Goal: Task Accomplishment & Management: Complete application form

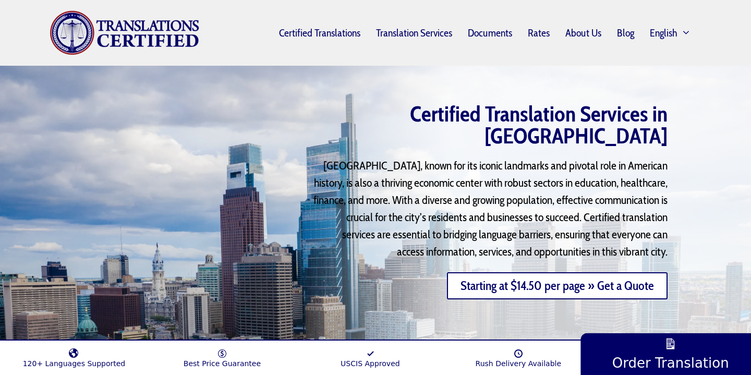
click at [475, 273] on link "Starting at $14.50 per page » Get a Quote" at bounding box center [557, 285] width 221 height 27
click at [540, 275] on link "Starting at $14.50 per page » Get a Quote" at bounding box center [557, 285] width 221 height 27
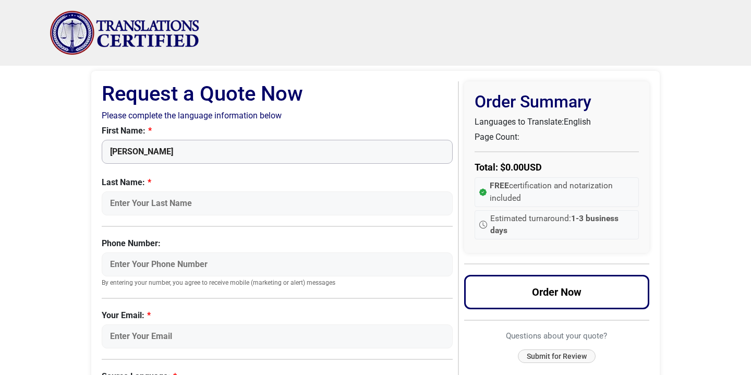
type input "[PERSON_NAME]"
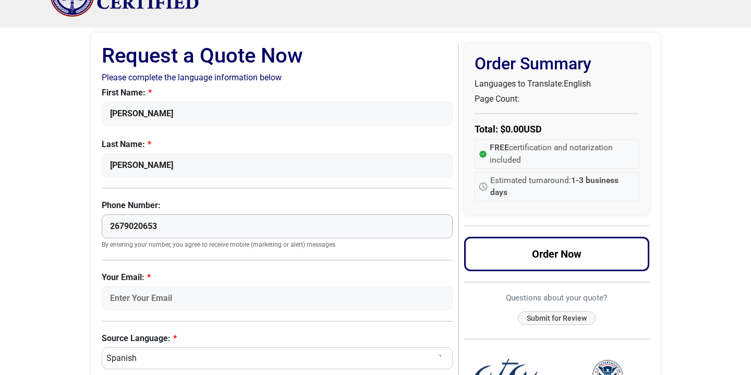
scroll to position [59, 0]
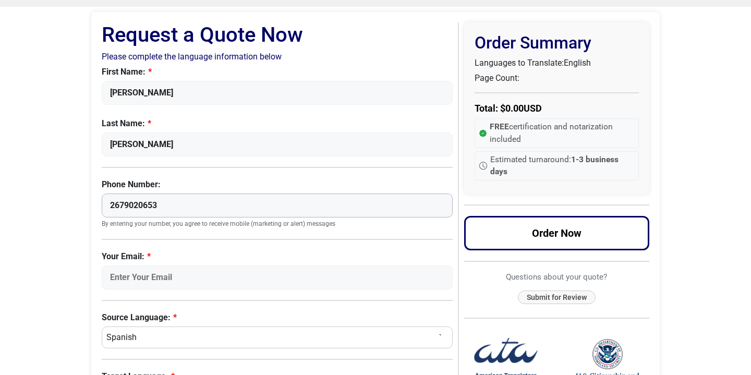
type input "2679020653"
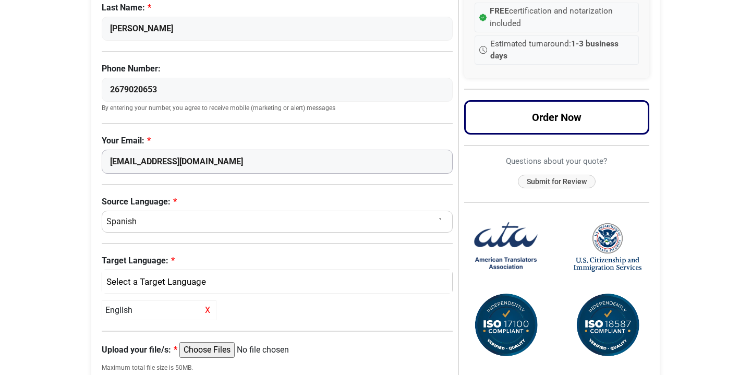
scroll to position [188, 0]
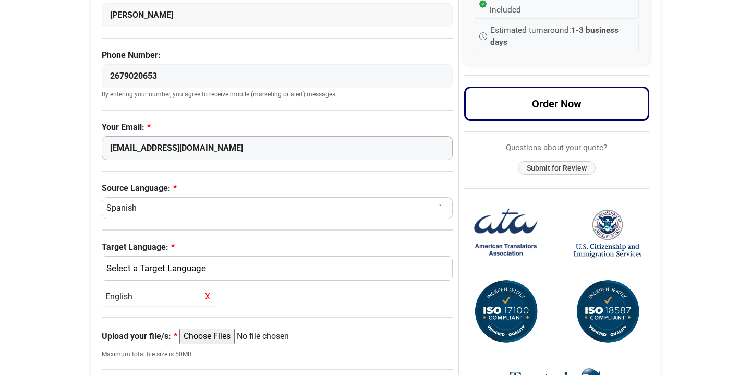
type input "[EMAIL_ADDRESS][DOMAIN_NAME]"
click at [141, 268] on div "English" at bounding box center [274, 269] width 334 height 14
click at [127, 315] on span "English" at bounding box center [128, 318] width 27 height 13
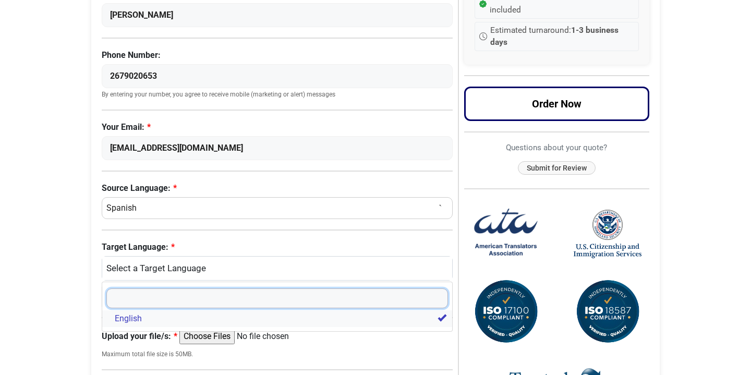
select select
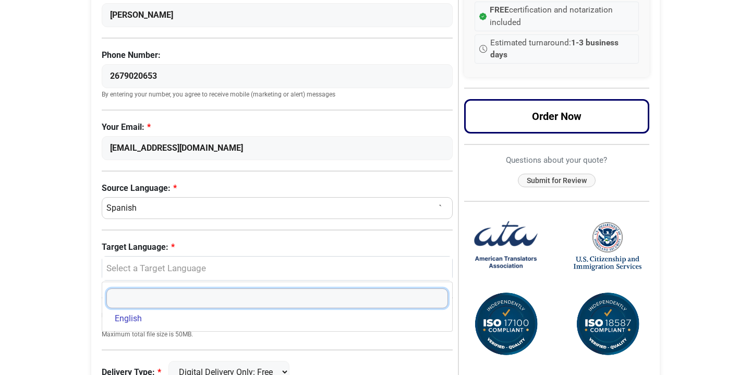
click at [140, 300] on input "Search" at bounding box center [276, 298] width 341 height 20
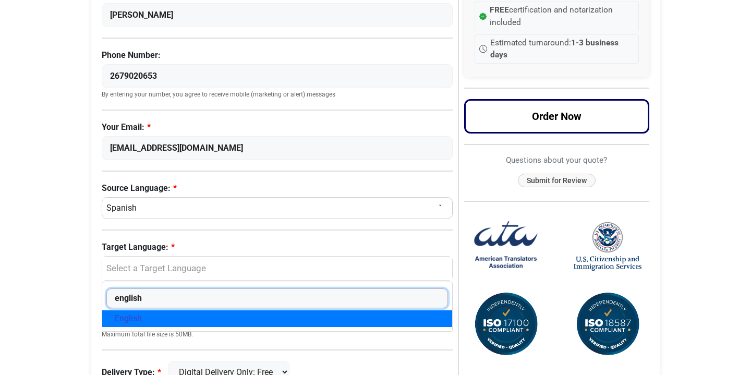
type input "english"
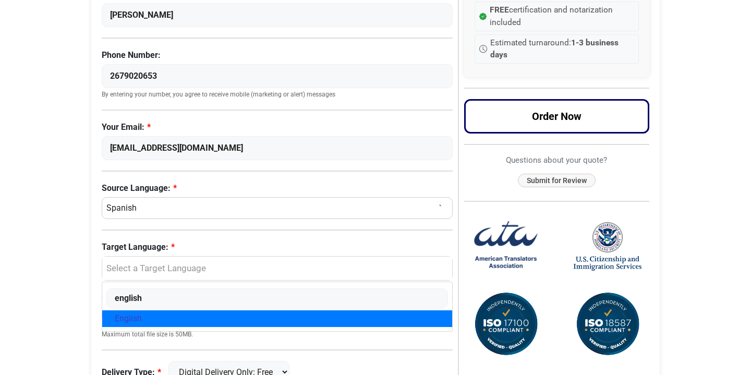
click at [137, 315] on span "English" at bounding box center [128, 318] width 27 height 13
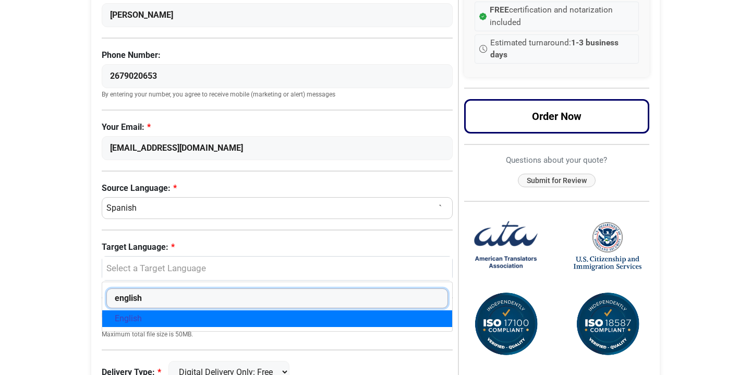
select select "English"
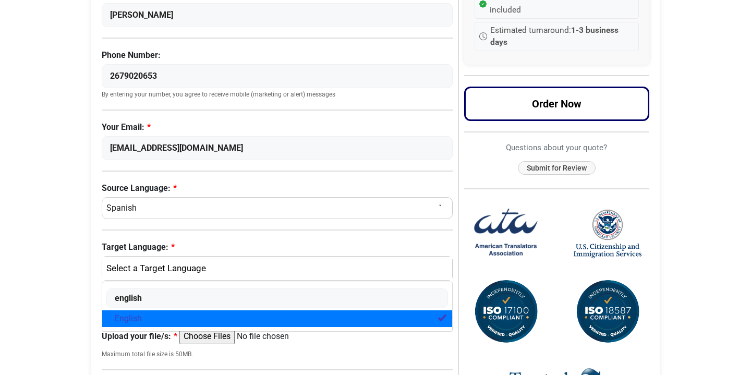
click at [267, 263] on div "English" at bounding box center [274, 269] width 334 height 14
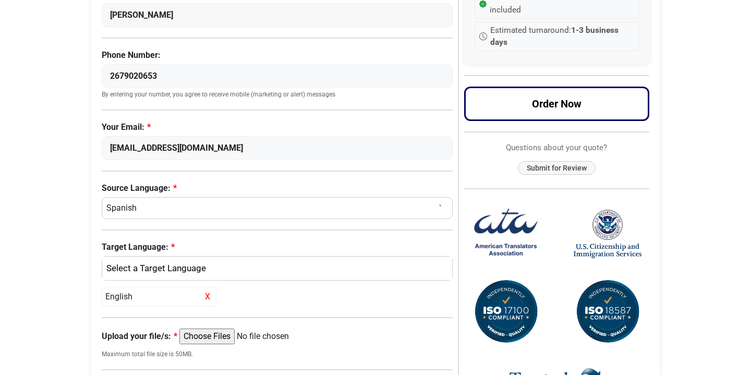
click at [210, 293] on span "X" at bounding box center [207, 296] width 11 height 13
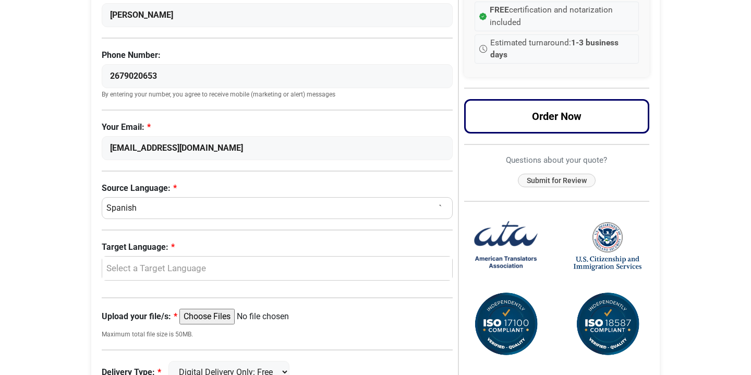
click at [212, 276] on div "Select a Target Language" at bounding box center [277, 268] width 350 height 24
click at [128, 313] on span "English" at bounding box center [128, 318] width 27 height 13
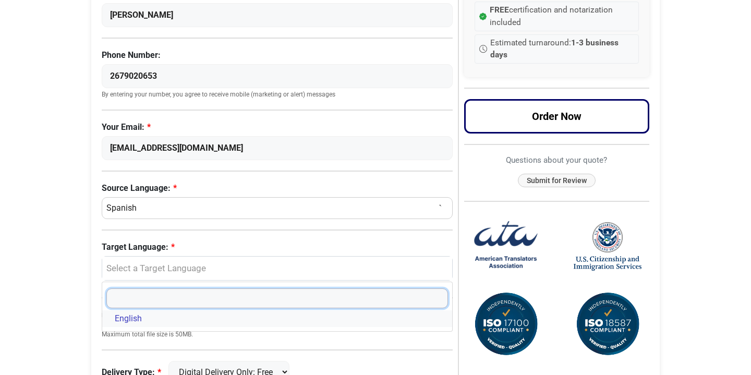
select select "English"
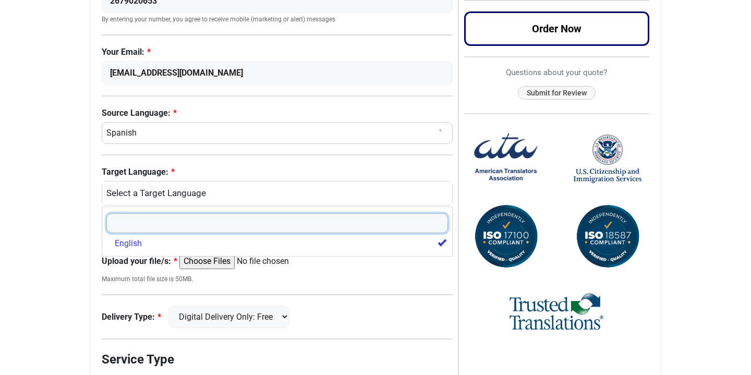
scroll to position [273, 0]
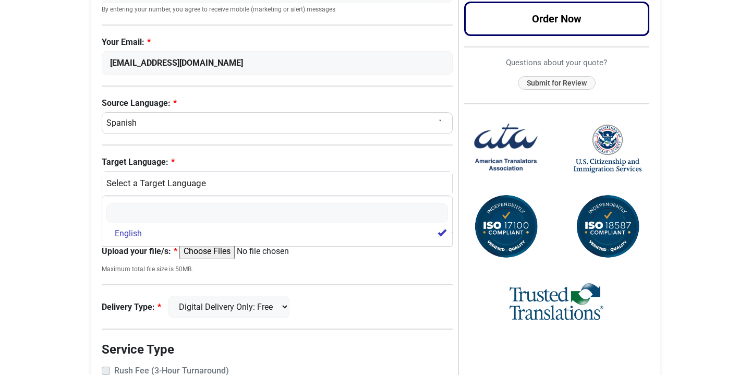
click at [207, 253] on input "Upload your file/s:" at bounding box center [259, 251] width 160 height 16
type input "C:\fakepath\birth certificate.pdf"
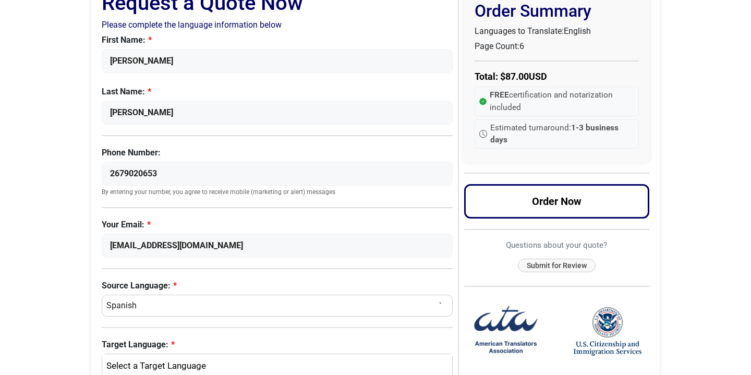
scroll to position [95, 0]
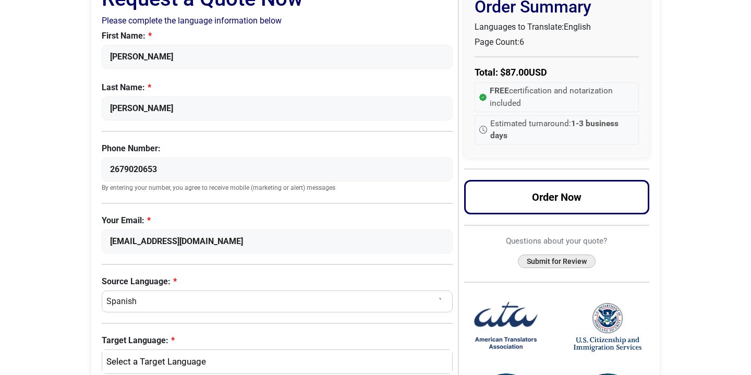
click at [530, 261] on button "Submit for Review" at bounding box center [557, 261] width 78 height 14
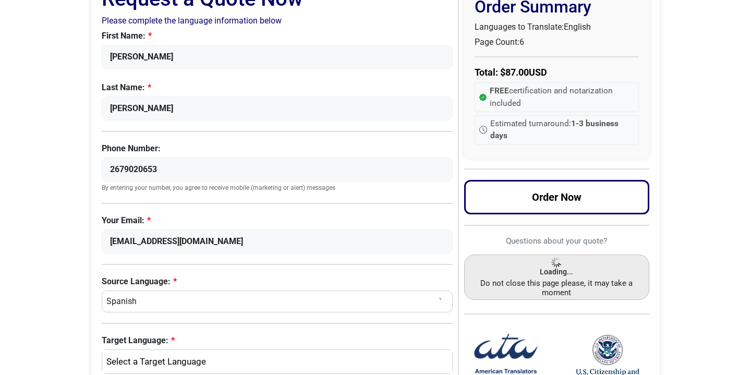
click at [491, 292] on small "Do not close this page please, it may take a moment" at bounding box center [557, 287] width 168 height 19
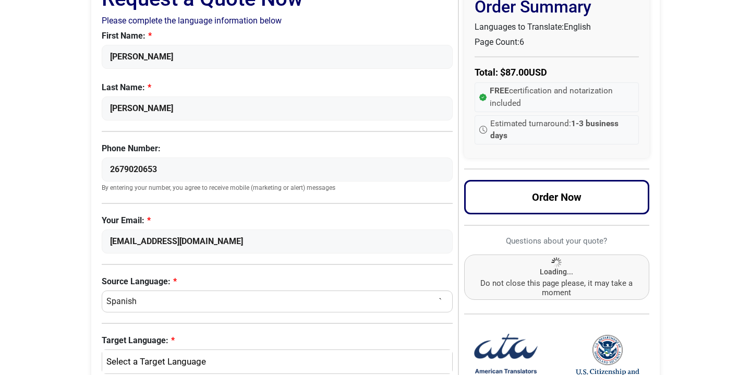
click at [151, 225] on label "Your Email:" at bounding box center [277, 220] width 351 height 13
click at [151, 229] on input "[EMAIL_ADDRESS][DOMAIN_NAME]" at bounding box center [277, 241] width 351 height 24
click at [167, 222] on label "Your Email:" at bounding box center [277, 220] width 351 height 13
click at [167, 229] on input "[EMAIL_ADDRESS][DOMAIN_NAME]" at bounding box center [277, 241] width 351 height 24
click at [214, 210] on div "First Name: [PERSON_NAME] Last Name: [PERSON_NAME] Phone Number: 2679020653 By …" at bounding box center [277, 142] width 351 height 224
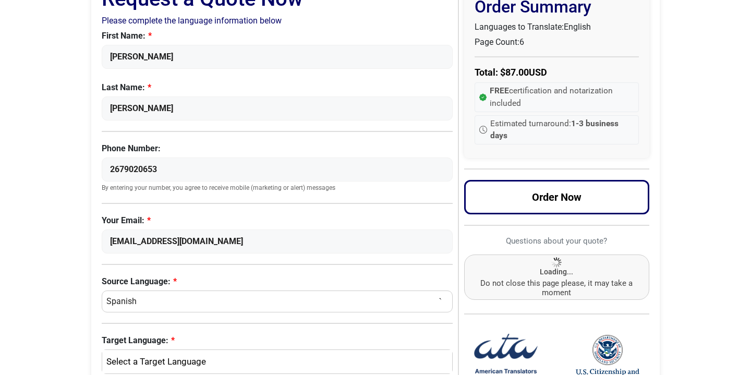
click at [214, 210] on div "First Name: [PERSON_NAME] Last Name: [PERSON_NAME] Phone Number: 2679020653 By …" at bounding box center [277, 142] width 351 height 224
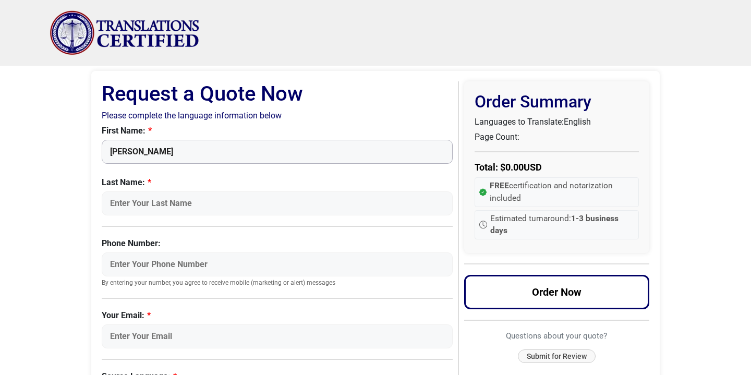
type input "maria"
type input "rutkowski"
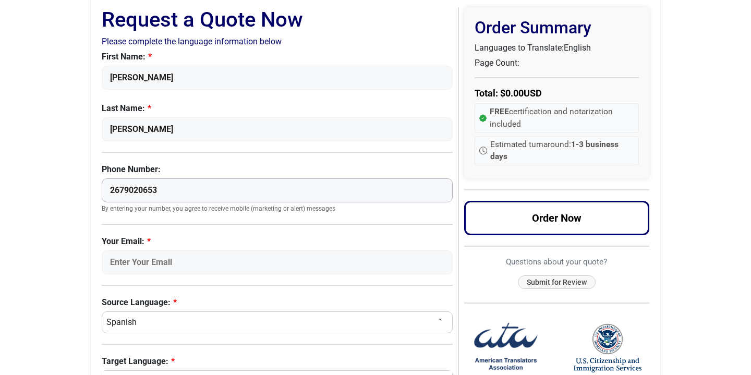
scroll to position [108, 0]
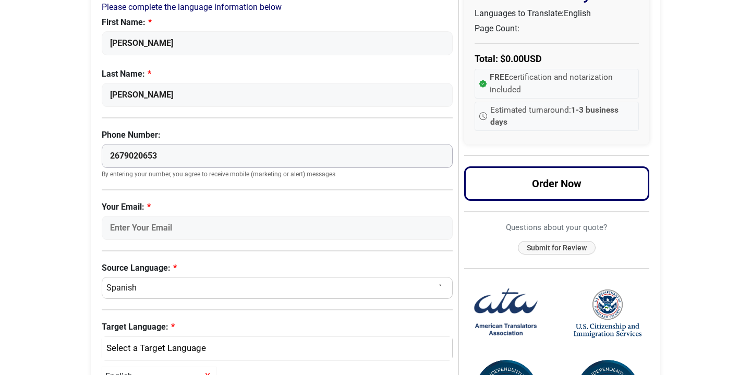
type input "2679020653"
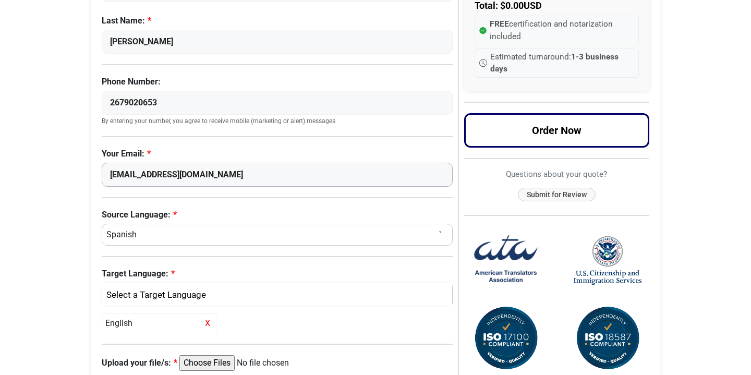
scroll to position [218, 0]
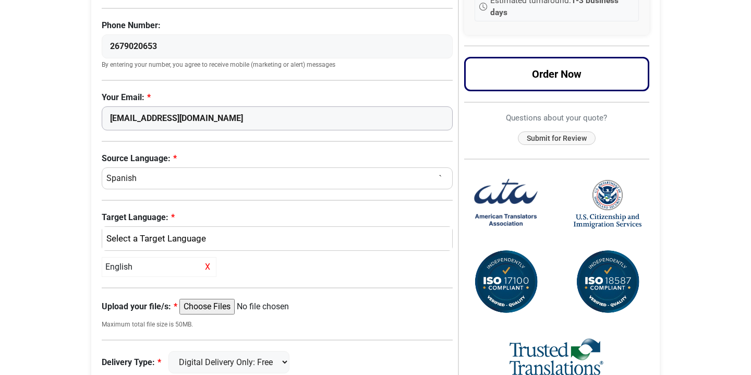
type input "[EMAIL_ADDRESS][DOMAIN_NAME]"
click at [217, 233] on div "English" at bounding box center [274, 239] width 334 height 14
click at [131, 290] on span "English" at bounding box center [128, 289] width 27 height 13
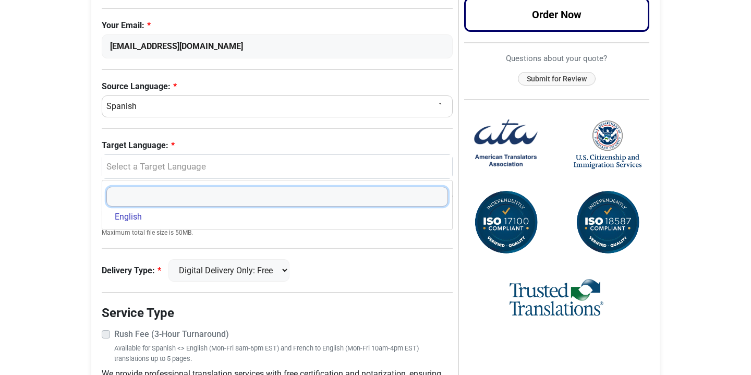
scroll to position [295, 0]
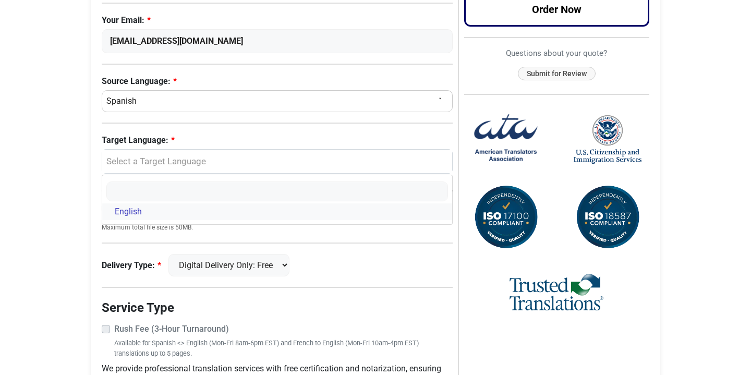
click at [136, 213] on span "English" at bounding box center [128, 211] width 27 height 13
select select "English"
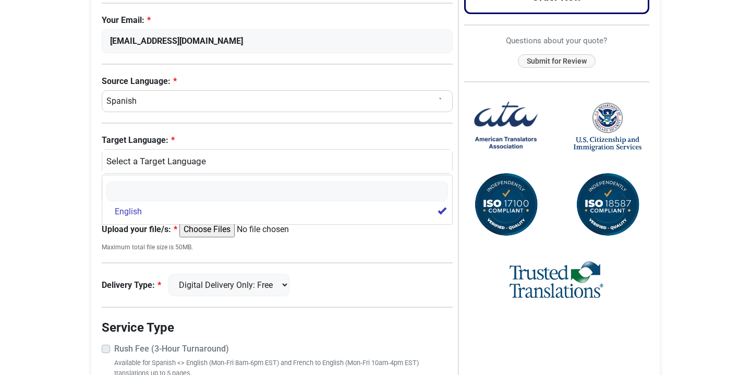
click at [230, 227] on input "Upload your file/s:" at bounding box center [259, 230] width 160 height 16
type input "C:\fakepath\birth certificate.pdf"
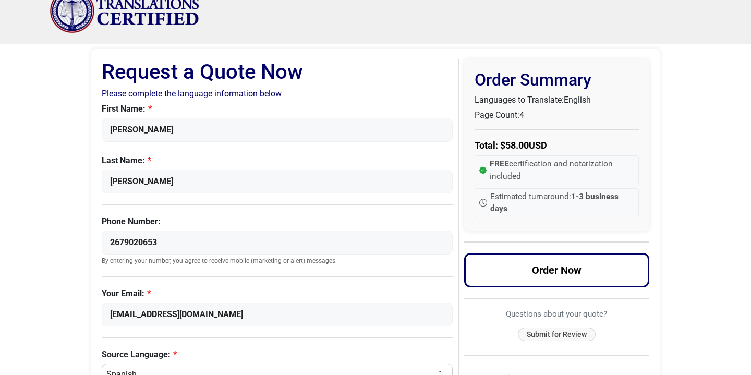
scroll to position [21, 0]
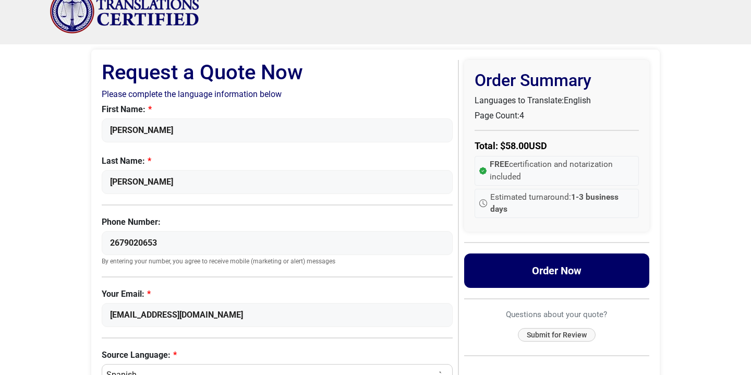
click at [501, 281] on button "Order Now" at bounding box center [557, 270] width 186 height 34
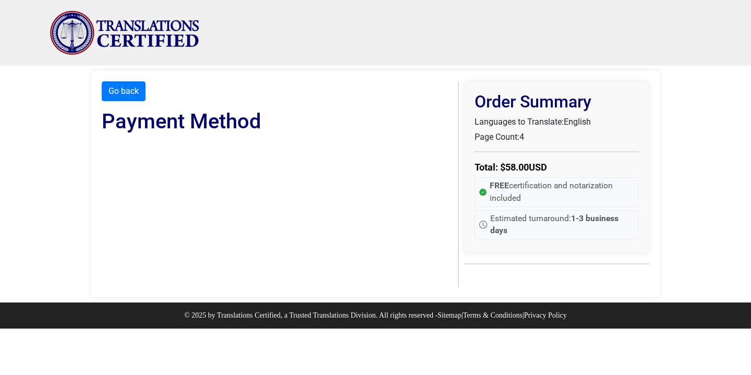
scroll to position [0, 0]
click at [117, 100] on button "Go back" at bounding box center [124, 91] width 44 height 20
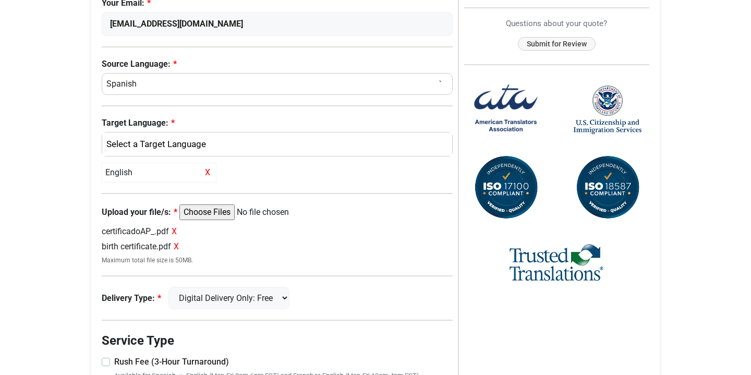
scroll to position [314, 0]
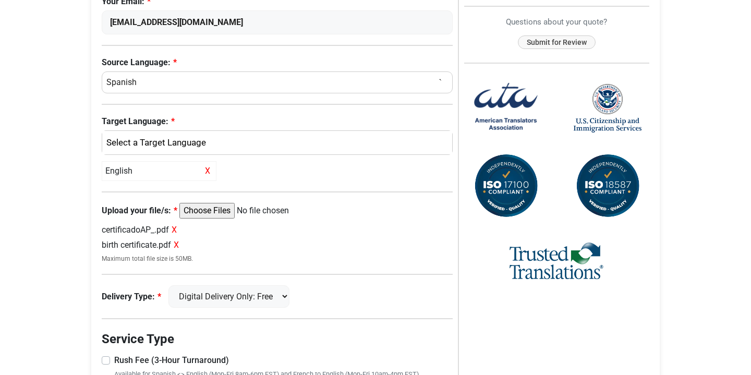
click at [494, 182] on img at bounding box center [506, 186] width 68 height 68
click at [617, 181] on img at bounding box center [607, 186] width 68 height 68
click at [606, 102] on img at bounding box center [607, 108] width 68 height 51
click at [522, 102] on img at bounding box center [506, 108] width 68 height 68
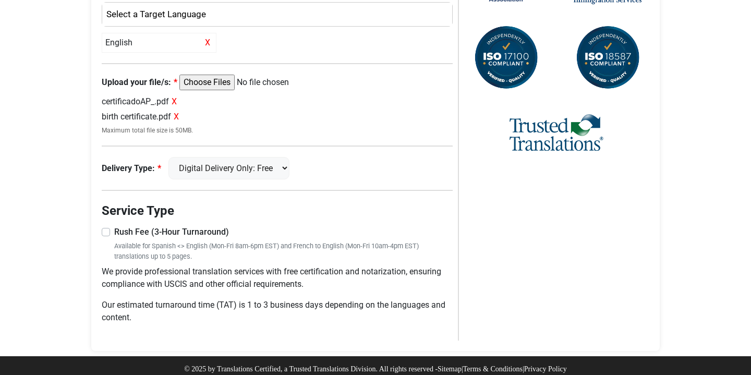
scroll to position [442, 0]
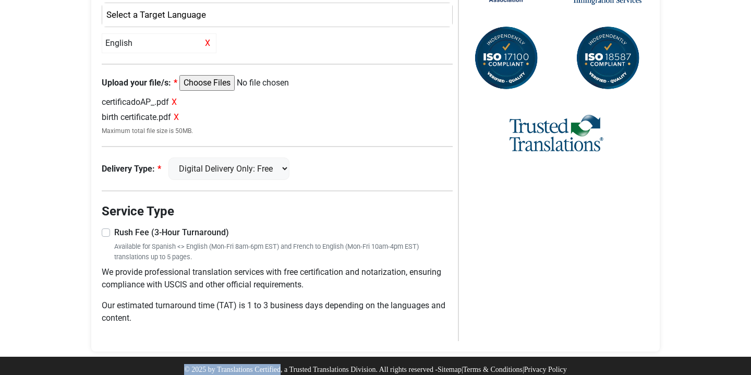
drag, startPoint x: 181, startPoint y: 362, endPoint x: 274, endPoint y: 360, distance: 93.3
click at [274, 364] on p "© 2025 by Translations Certified, a Trusted Translations Division. All rights r…" at bounding box center [375, 369] width 383 height 11
click at [273, 364] on p "© 2025 by Translations Certified, a Trusted Translations Division. All rights r…" at bounding box center [375, 369] width 383 height 11
click at [259, 364] on p "© 2025 by Translations Certified, a Trusted Translations Division. All rights r…" at bounding box center [375, 369] width 383 height 11
click at [228, 364] on p "© 2025 by Translations Certified, a Trusted Translations Division. All rights r…" at bounding box center [375, 369] width 383 height 11
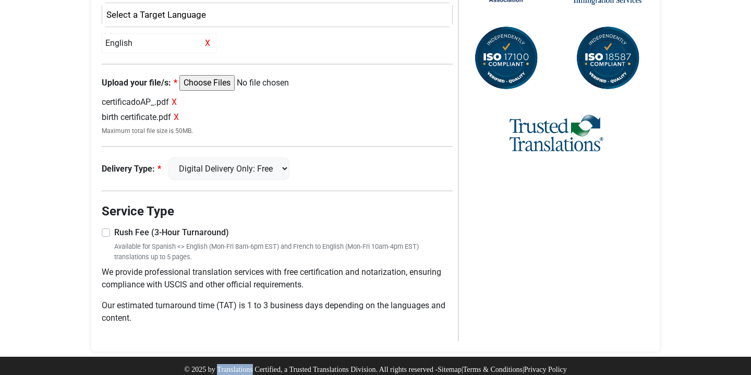
click at [228, 364] on p "© 2025 by Translations Certified, a Trusted Translations Division. All rights r…" at bounding box center [375, 369] width 383 height 11
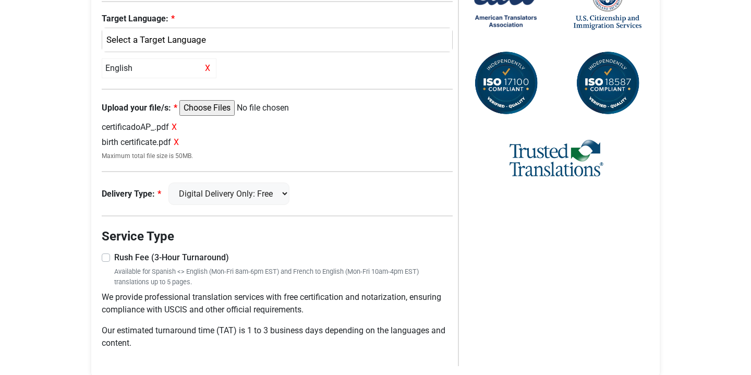
scroll to position [418, 0]
